Goal: Transaction & Acquisition: Book appointment/travel/reservation

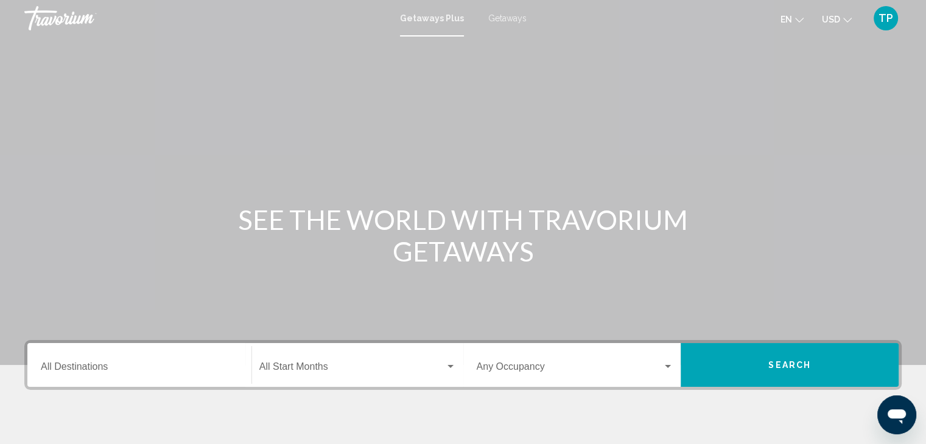
click at [117, 374] on div "Destination All Destinations" at bounding box center [139, 365] width 197 height 38
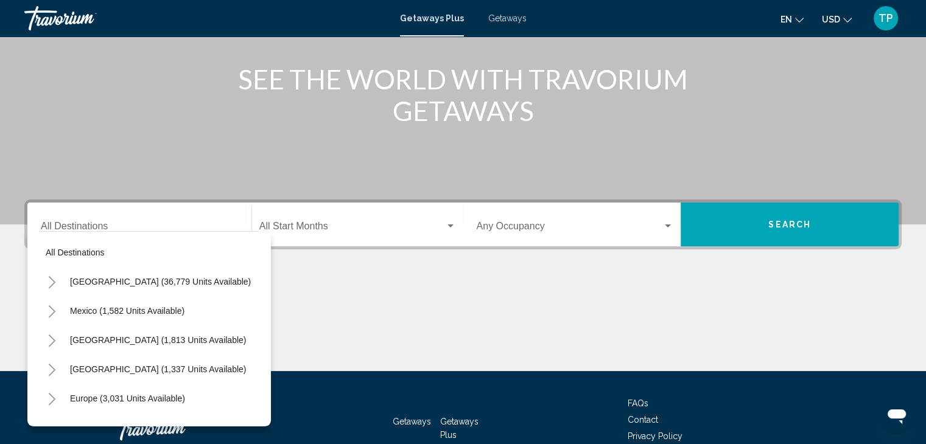
click at [117, 374] on div "All destinations [GEOGRAPHIC_DATA] (36,779 units available) [GEOGRAPHIC_DATA] (…" at bounding box center [149, 328] width 244 height 195
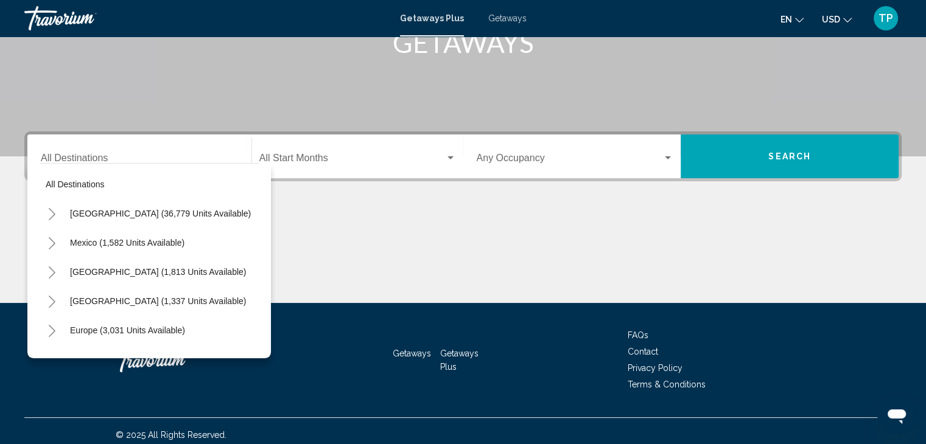
scroll to position [217, 0]
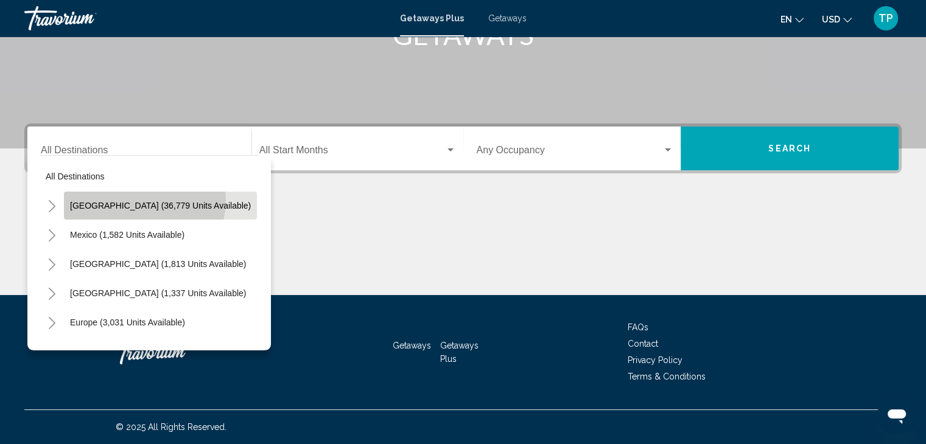
click at [144, 200] on button "[GEOGRAPHIC_DATA] (36,779 units available)" at bounding box center [160, 206] width 193 height 28
type input "**********"
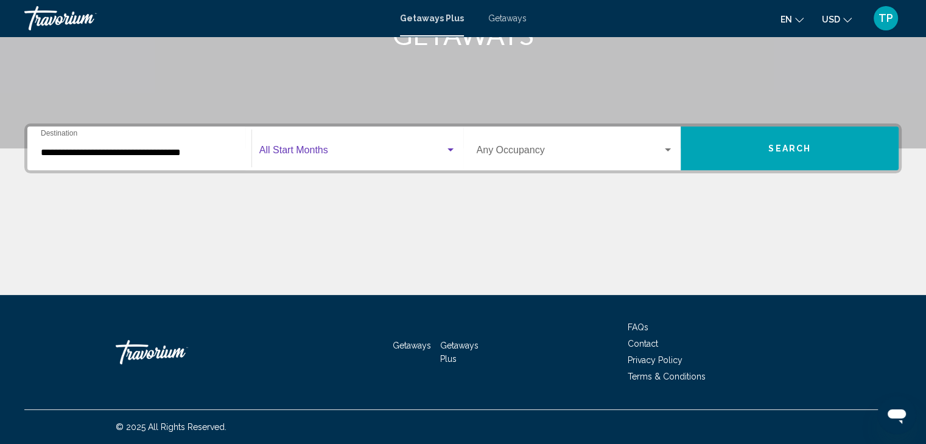
click at [449, 152] on div "Search widget" at bounding box center [450, 151] width 11 height 10
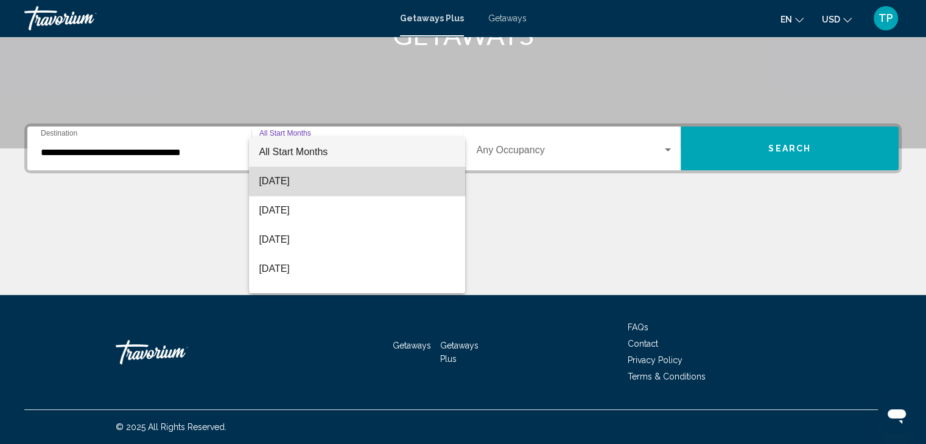
click at [391, 175] on span "[DATE]" at bounding box center [357, 181] width 197 height 29
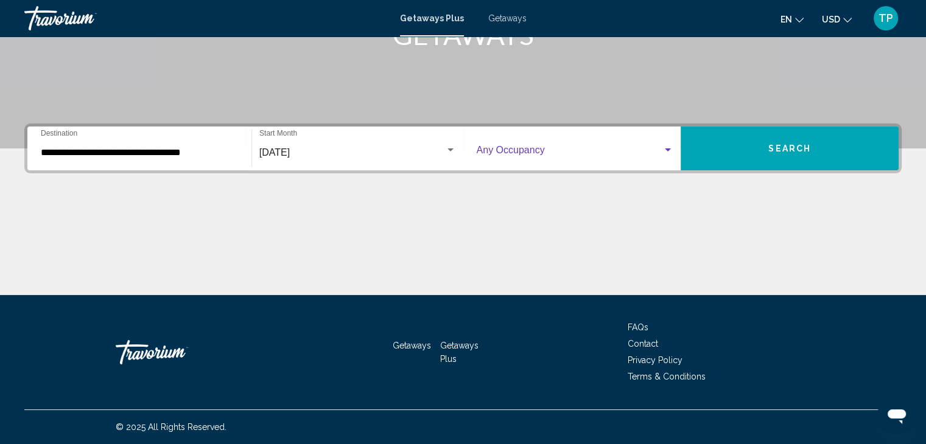
click at [664, 156] on div "Search widget" at bounding box center [575, 152] width 197 height 11
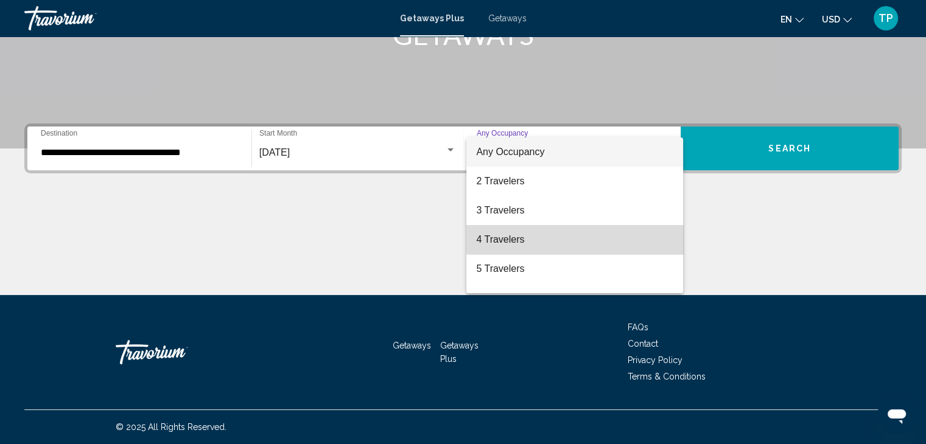
click at [632, 233] on span "4 Travelers" at bounding box center [574, 239] width 197 height 29
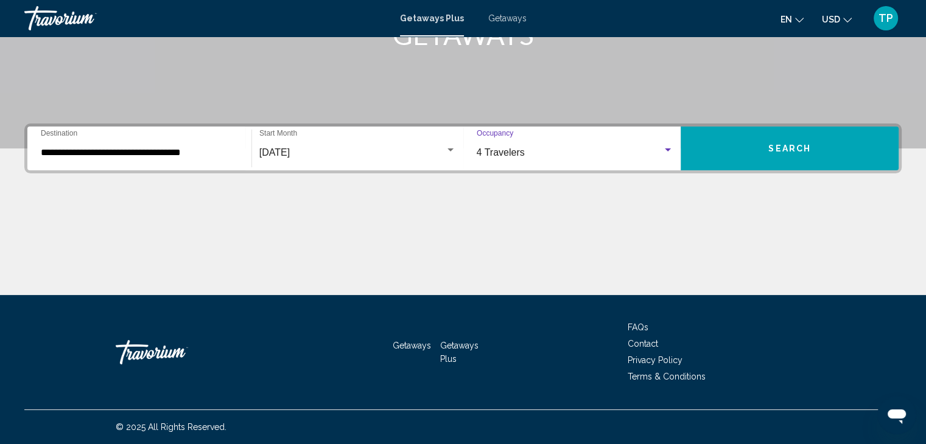
click at [794, 147] on span "Search" at bounding box center [789, 149] width 43 height 10
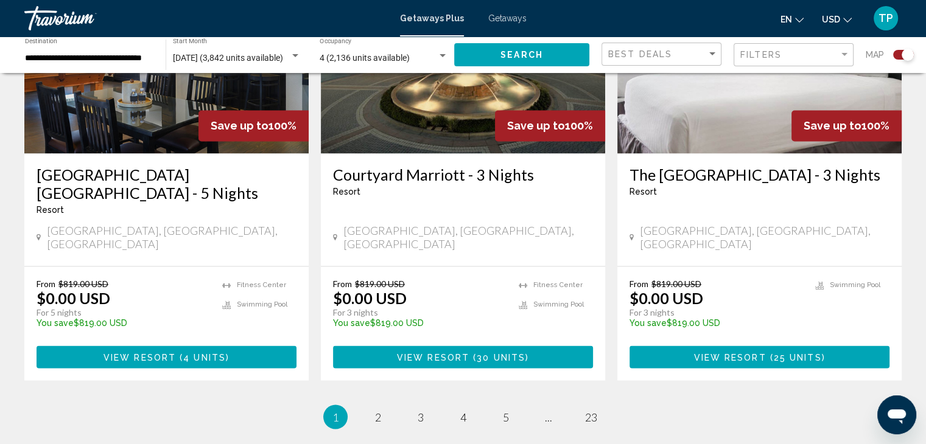
scroll to position [1915, 0]
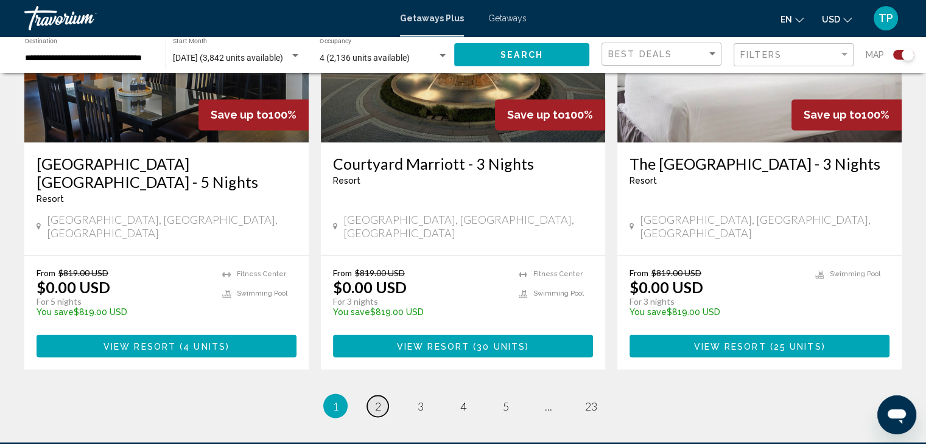
click at [377, 399] on span "2" at bounding box center [378, 405] width 6 height 13
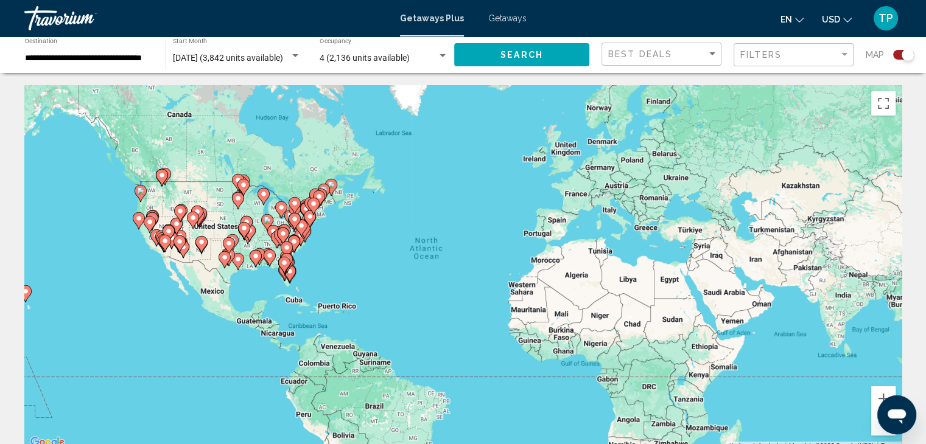
click at [157, 54] on div "**********" at bounding box center [88, 54] width 141 height 33
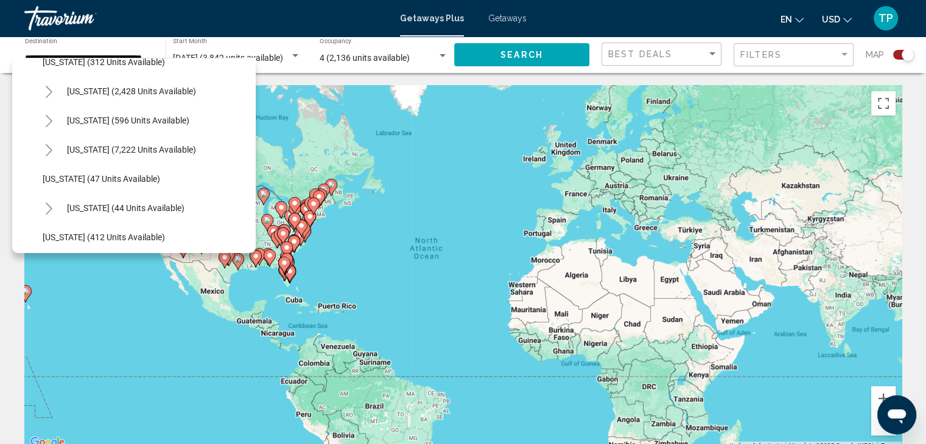
scroll to position [134, 0]
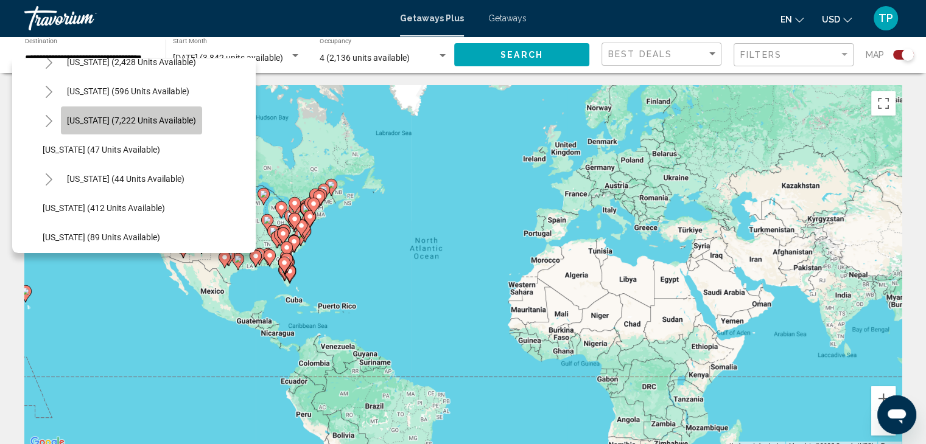
click at [170, 116] on span "[US_STATE] (7,222 units available)" at bounding box center [131, 121] width 129 height 10
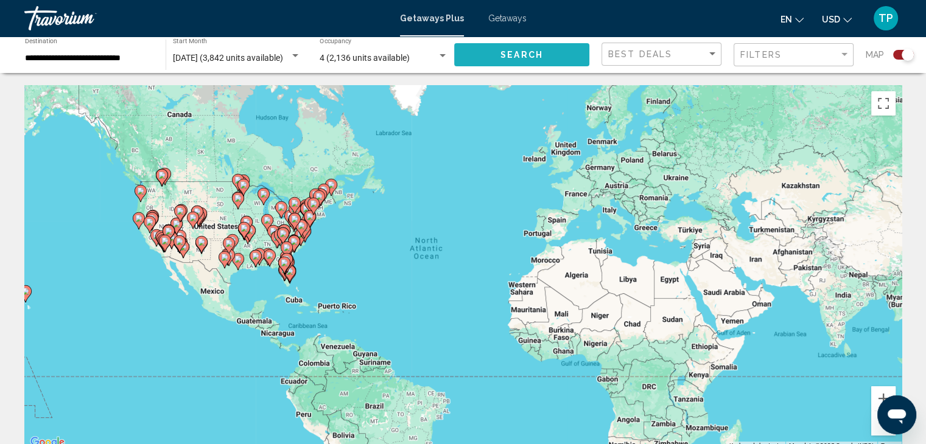
click at [539, 52] on span "Search" at bounding box center [521, 56] width 43 height 10
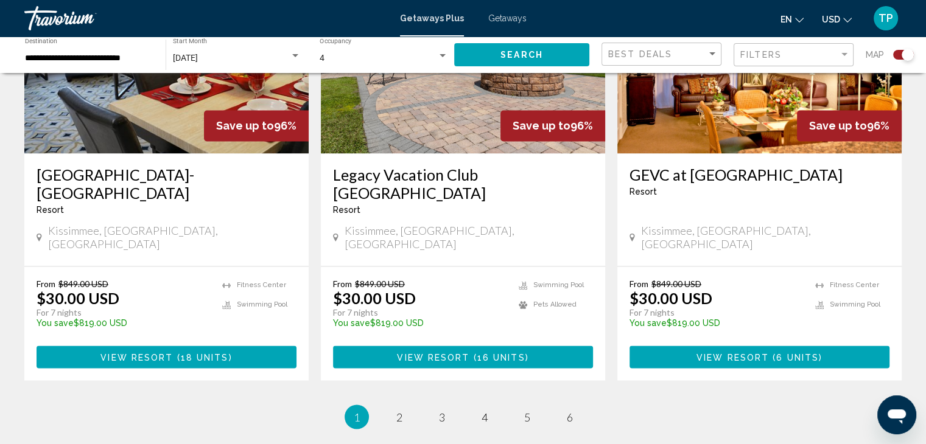
scroll to position [1956, 0]
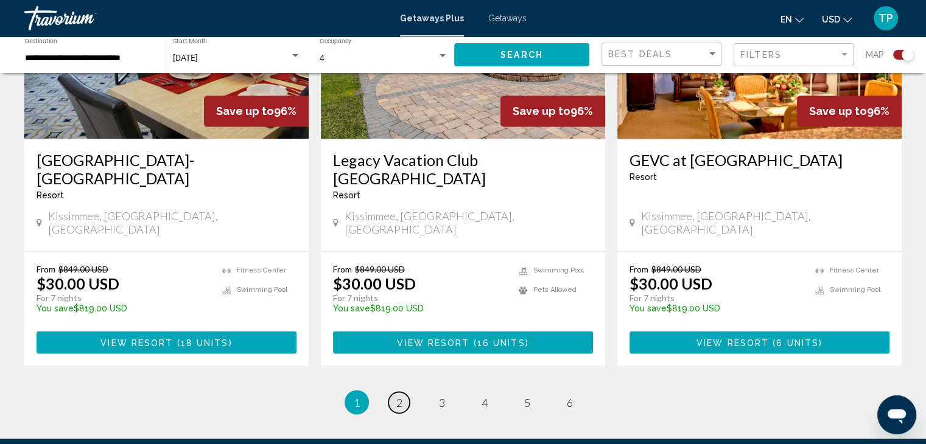
click at [401, 396] on span "2" at bounding box center [399, 402] width 6 height 13
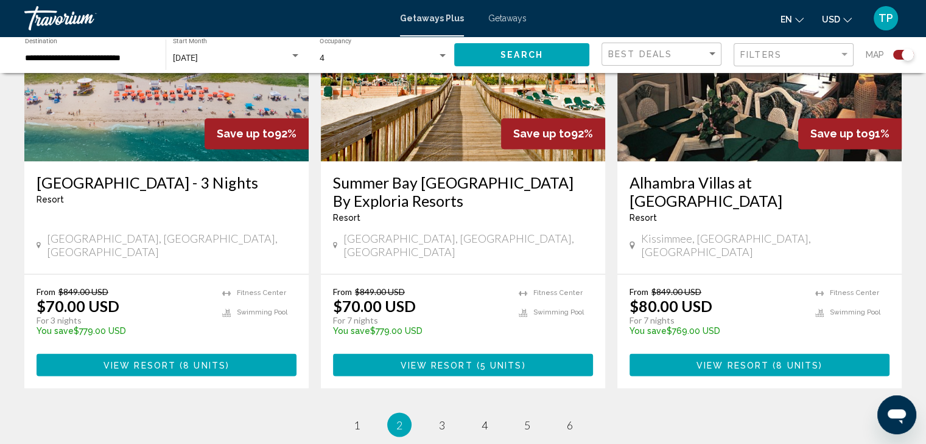
scroll to position [1959, 0]
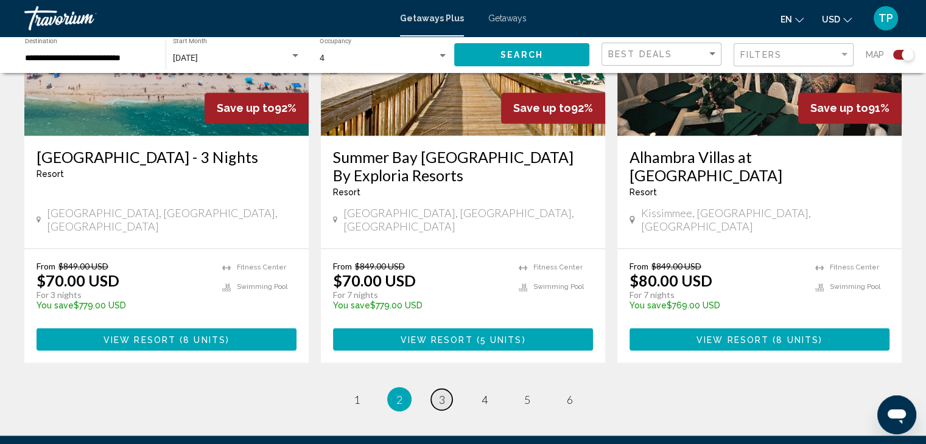
click at [448, 389] on link "page 3" at bounding box center [441, 399] width 21 height 21
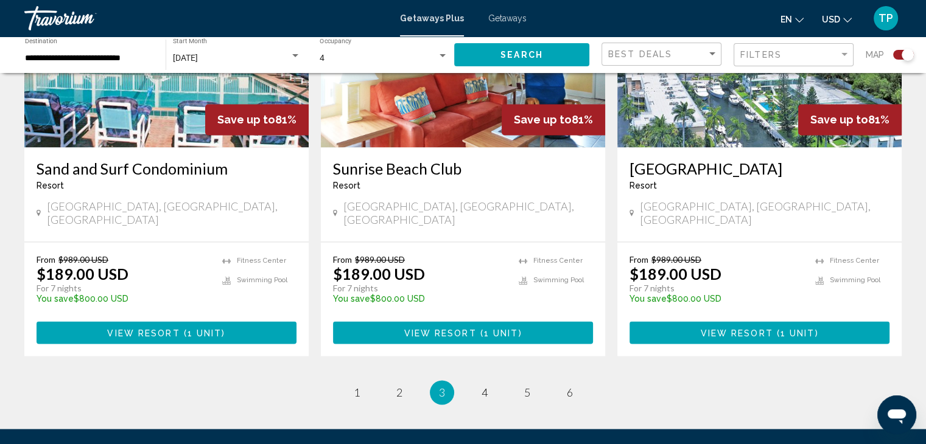
scroll to position [1912, 0]
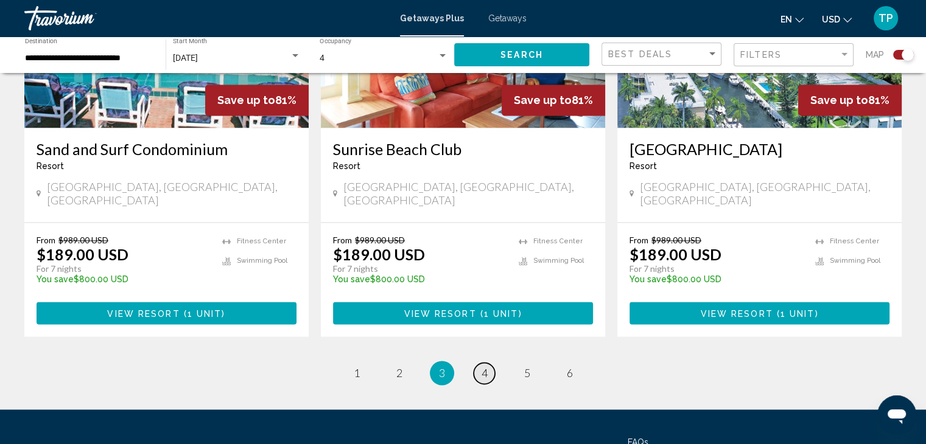
click at [486, 367] on span "4" at bounding box center [485, 373] width 6 height 13
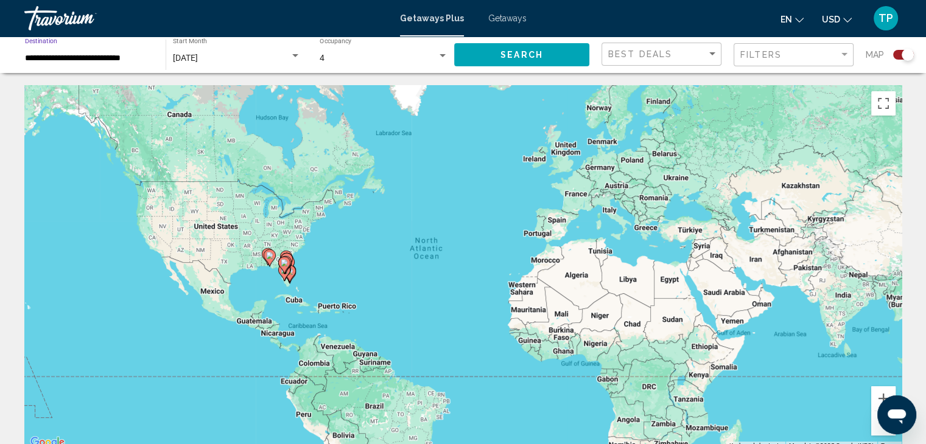
click at [153, 55] on input "**********" at bounding box center [89, 59] width 128 height 10
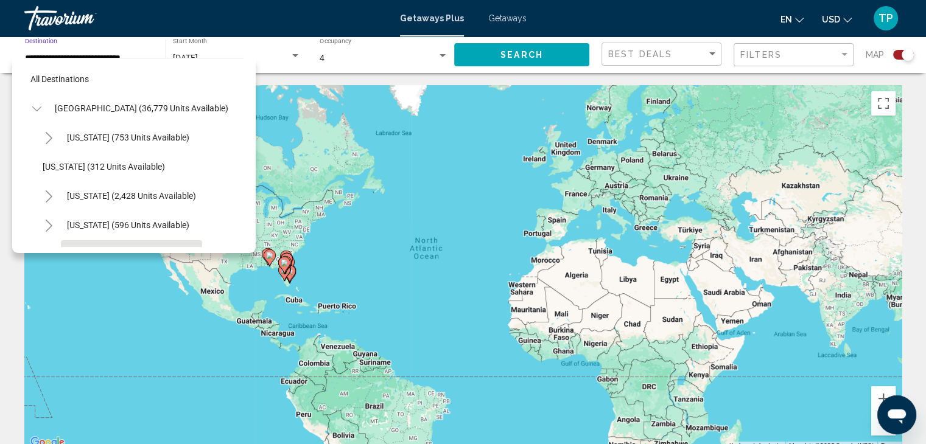
scroll to position [106, 0]
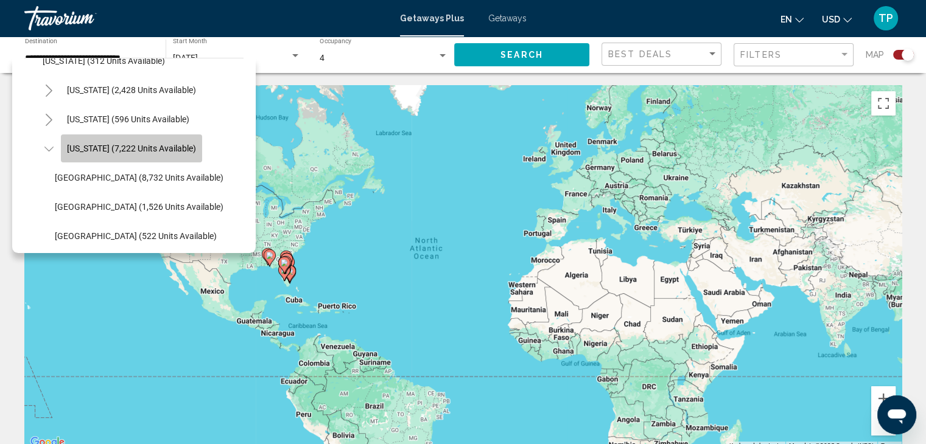
click at [134, 144] on span "[US_STATE] (7,222 units available)" at bounding box center [131, 149] width 129 height 10
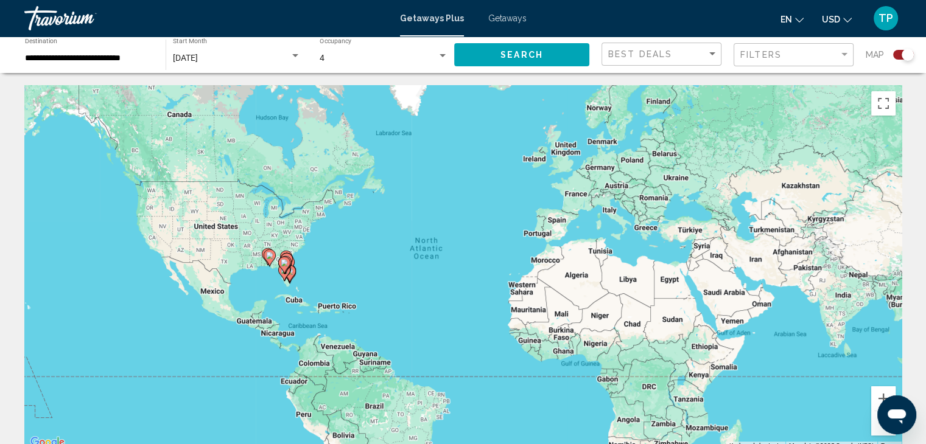
click at [129, 64] on div "**********" at bounding box center [89, 54] width 128 height 33
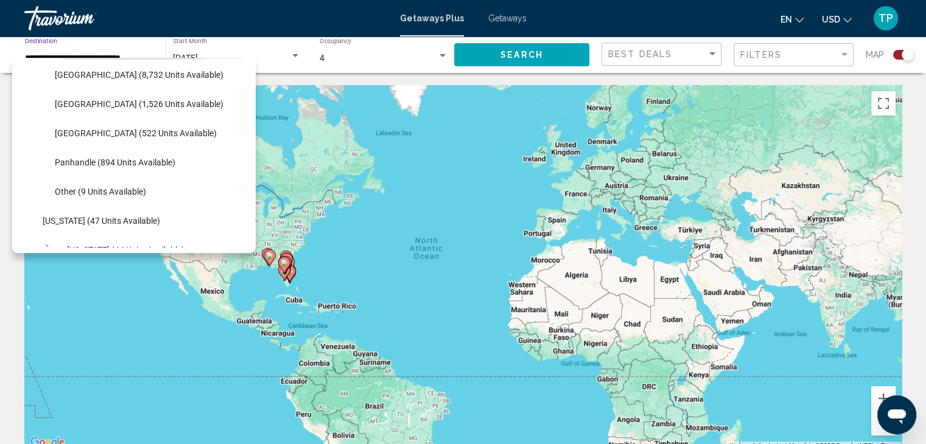
scroll to position [206, 0]
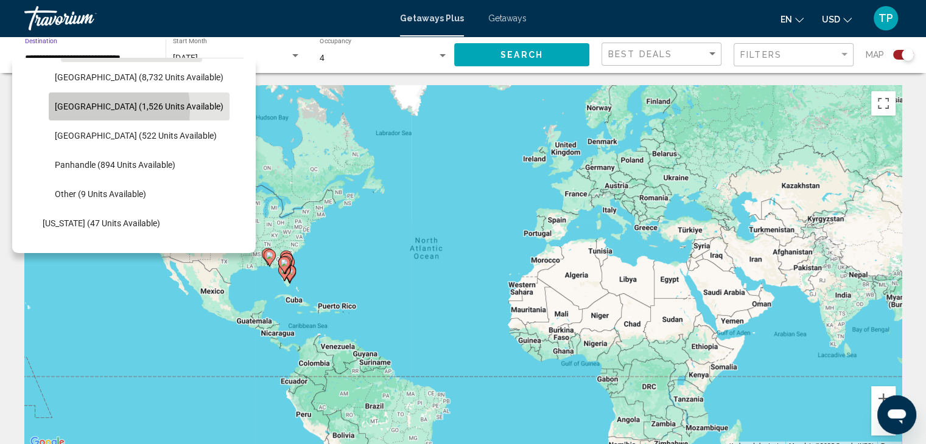
click at [80, 110] on span "[GEOGRAPHIC_DATA] (1,526 units available)" at bounding box center [139, 107] width 169 height 10
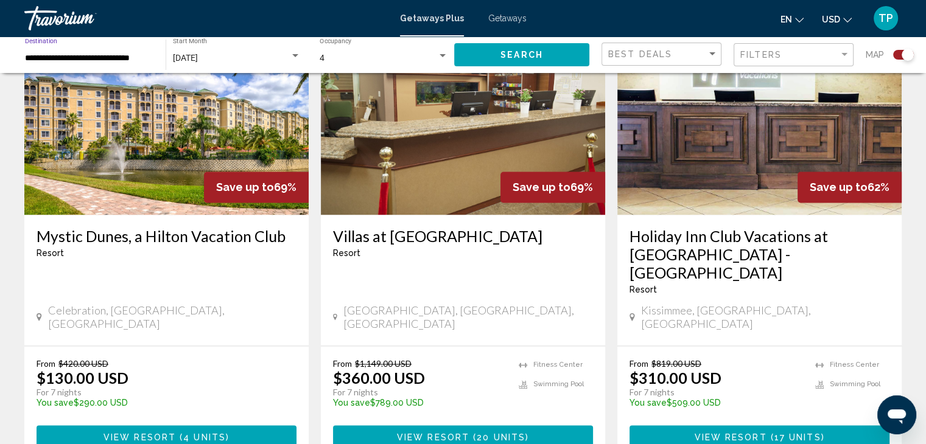
scroll to position [1816, 0]
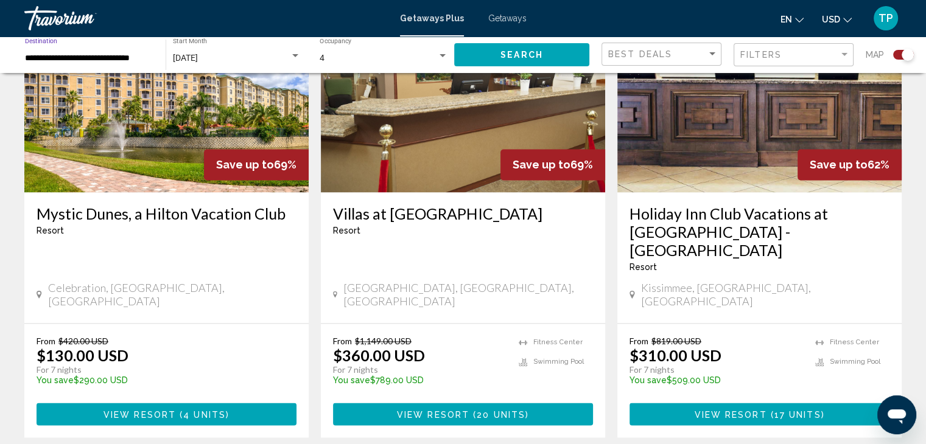
click at [119, 68] on div "**********" at bounding box center [89, 54] width 128 height 33
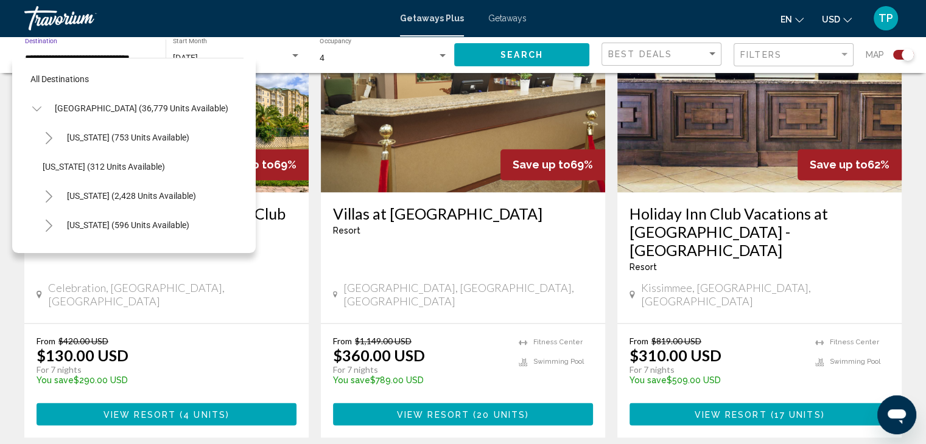
scroll to position [164, 0]
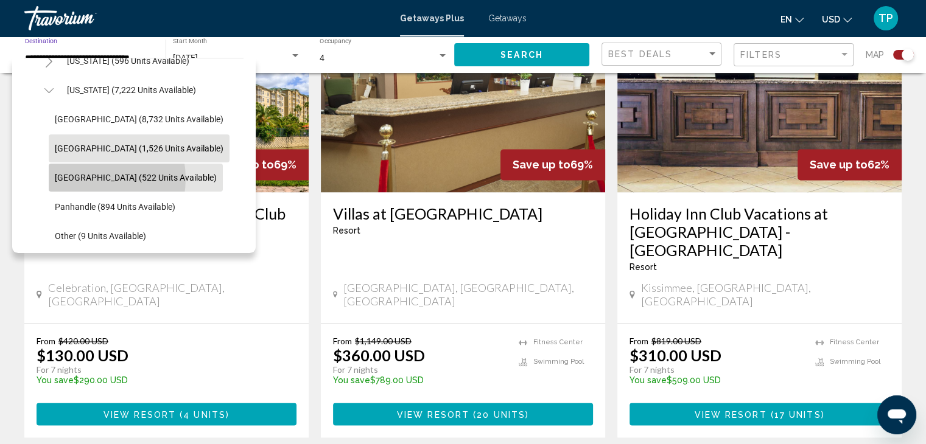
click at [88, 178] on span "[GEOGRAPHIC_DATA] (522 units available)" at bounding box center [136, 178] width 162 height 10
type input "**********"
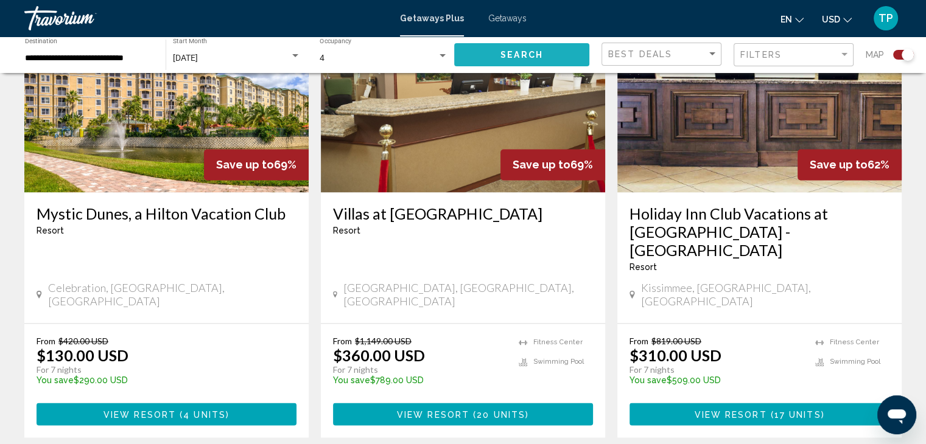
click at [539, 54] on span "Search" at bounding box center [521, 56] width 43 height 10
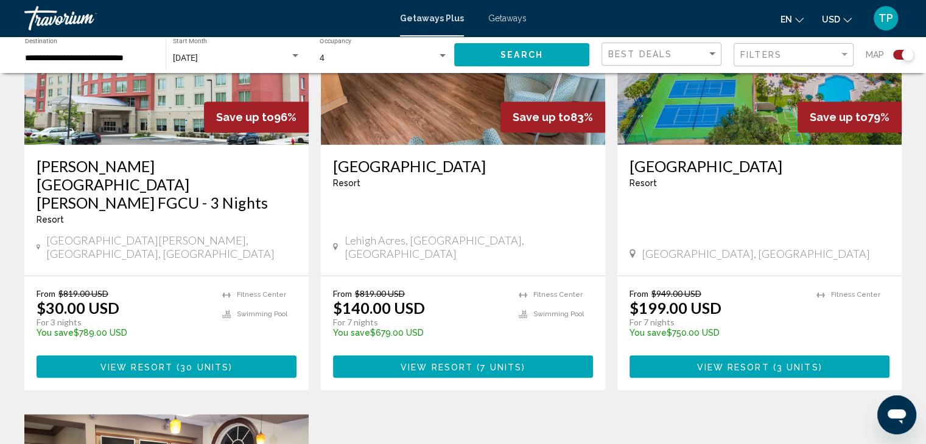
scroll to position [567, 0]
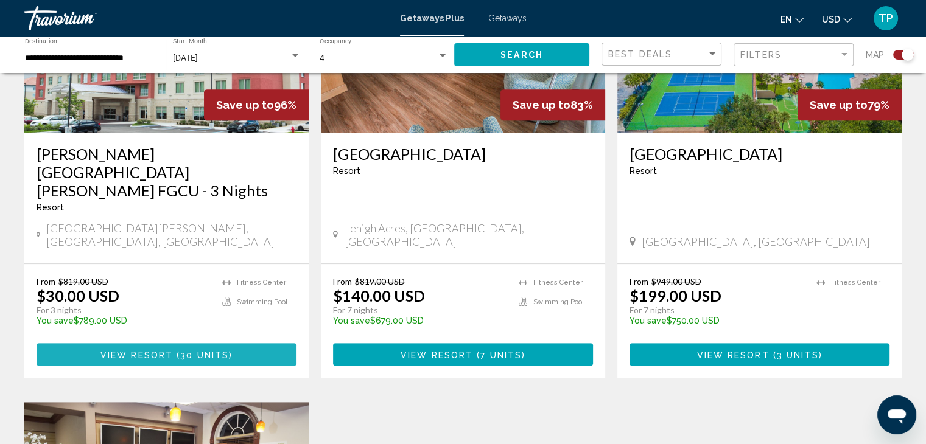
click at [184, 350] on span "30 units" at bounding box center [204, 355] width 49 height 10
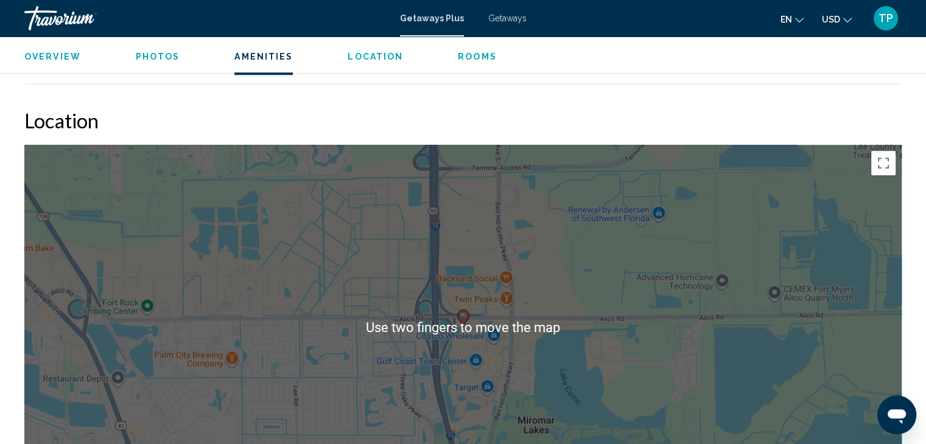
scroll to position [1145, 0]
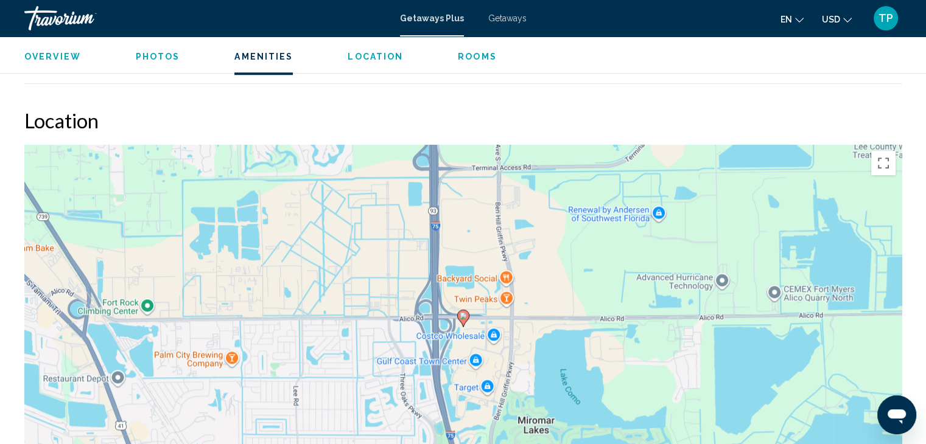
click at [794, 82] on div "General Urgent Info If applicable, additional fees for some utilities, includin…" at bounding box center [462, 48] width 877 height 72
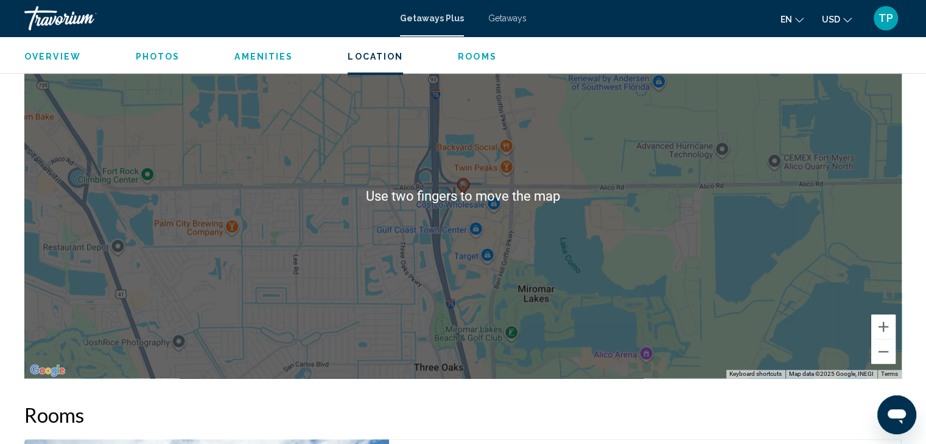
scroll to position [1279, 0]
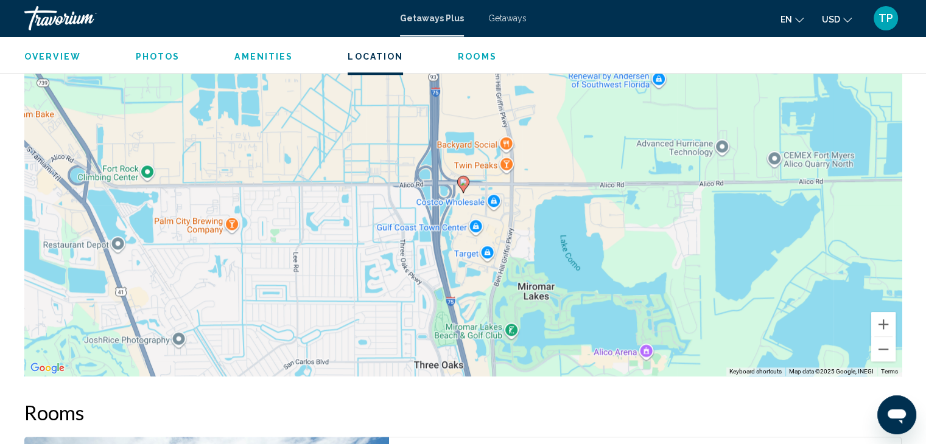
click at [738, 415] on h2 "Rooms" at bounding box center [462, 413] width 877 height 24
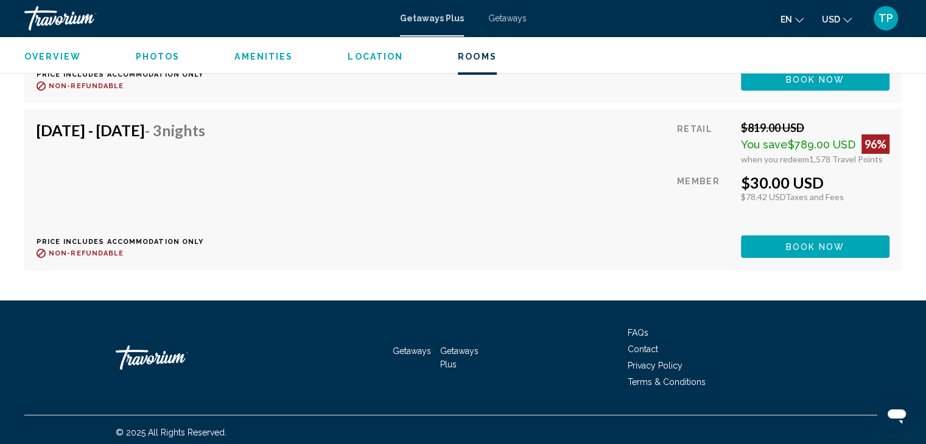
scroll to position [1909, 0]
